Goal: Information Seeking & Learning: Understand process/instructions

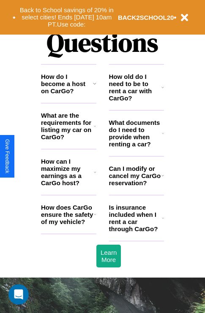
scroll to position [1023, 0]
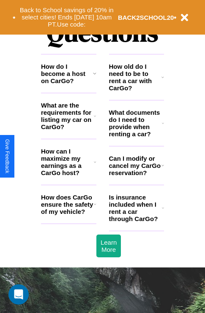
click at [163, 81] on icon at bounding box center [162, 77] width 3 height 7
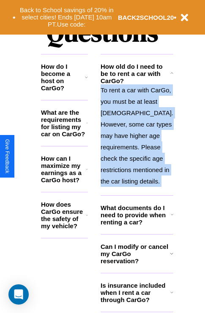
scroll to position [1041, 0]
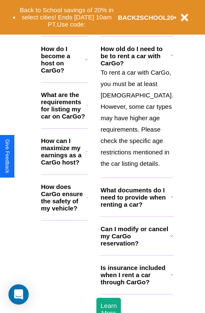
click at [170, 239] on icon at bounding box center [171, 236] width 3 height 7
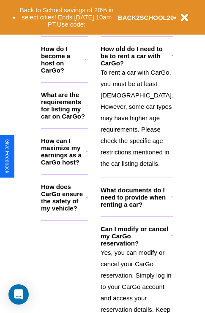
click at [136, 247] on h3 "Can I modify or cancel my CarGo reservation?" at bounding box center [135, 237] width 69 height 22
click at [88, 155] on icon at bounding box center [87, 151] width 2 height 7
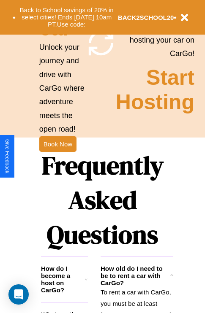
scroll to position [543, 0]
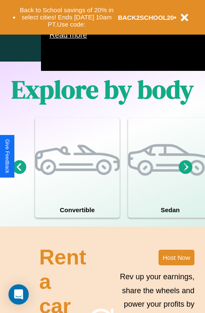
click at [19, 174] on icon at bounding box center [20, 167] width 14 height 14
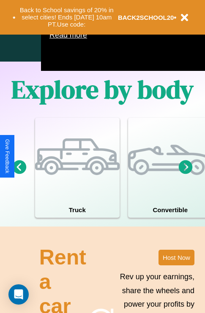
click at [185, 174] on icon at bounding box center [186, 167] width 14 height 14
